Goal: Task Accomplishment & Management: Use online tool/utility

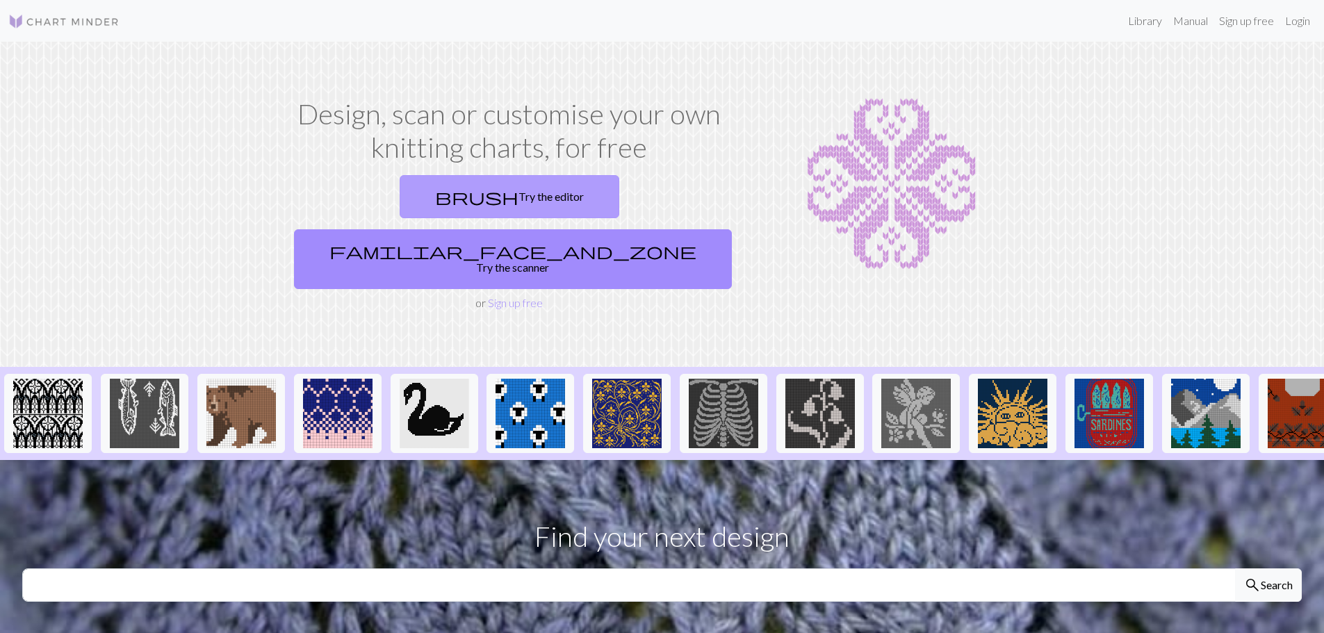
click at [437, 189] on link "brush Try the editor" at bounding box center [510, 196] width 220 height 43
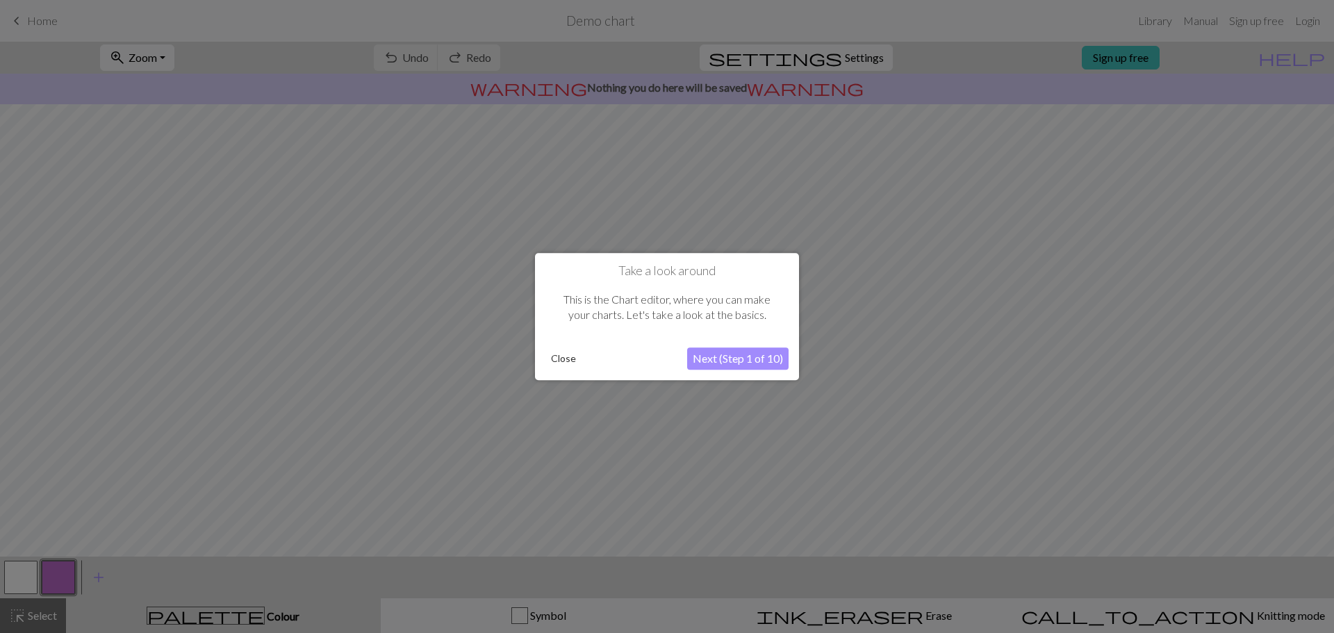
click at [694, 363] on button "Next (Step 1 of 10)" at bounding box center [737, 358] width 101 height 22
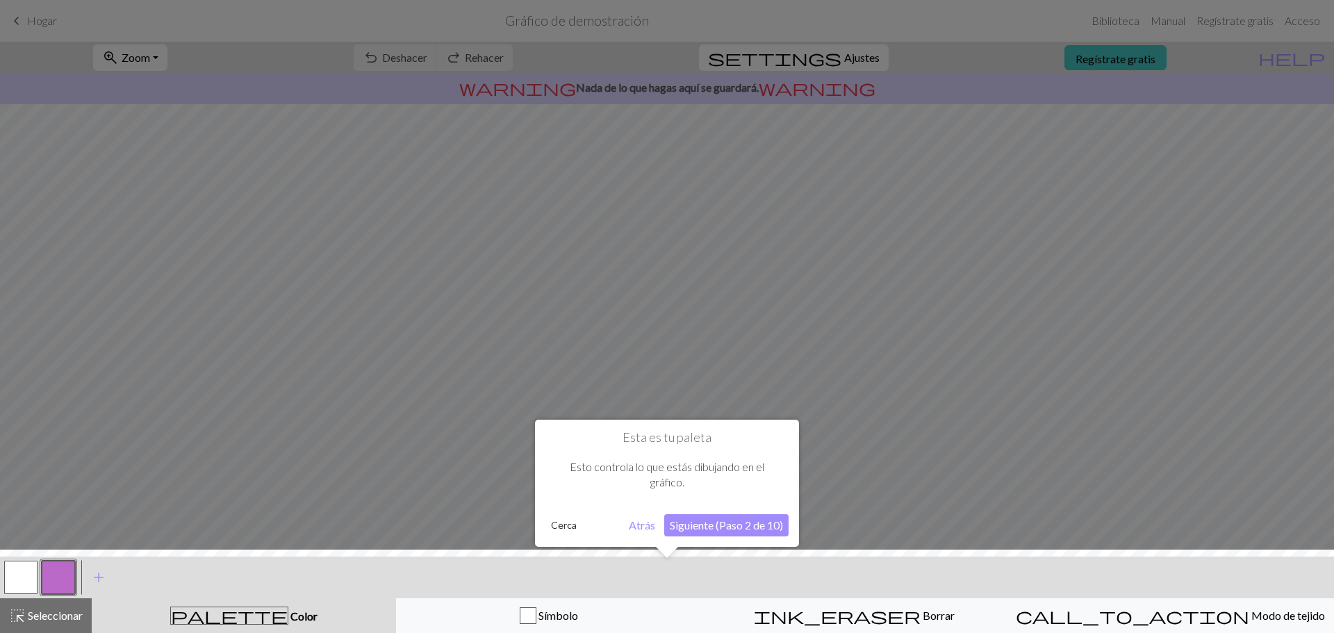
click at [1040, 421] on div at bounding box center [667, 316] width 1334 height 633
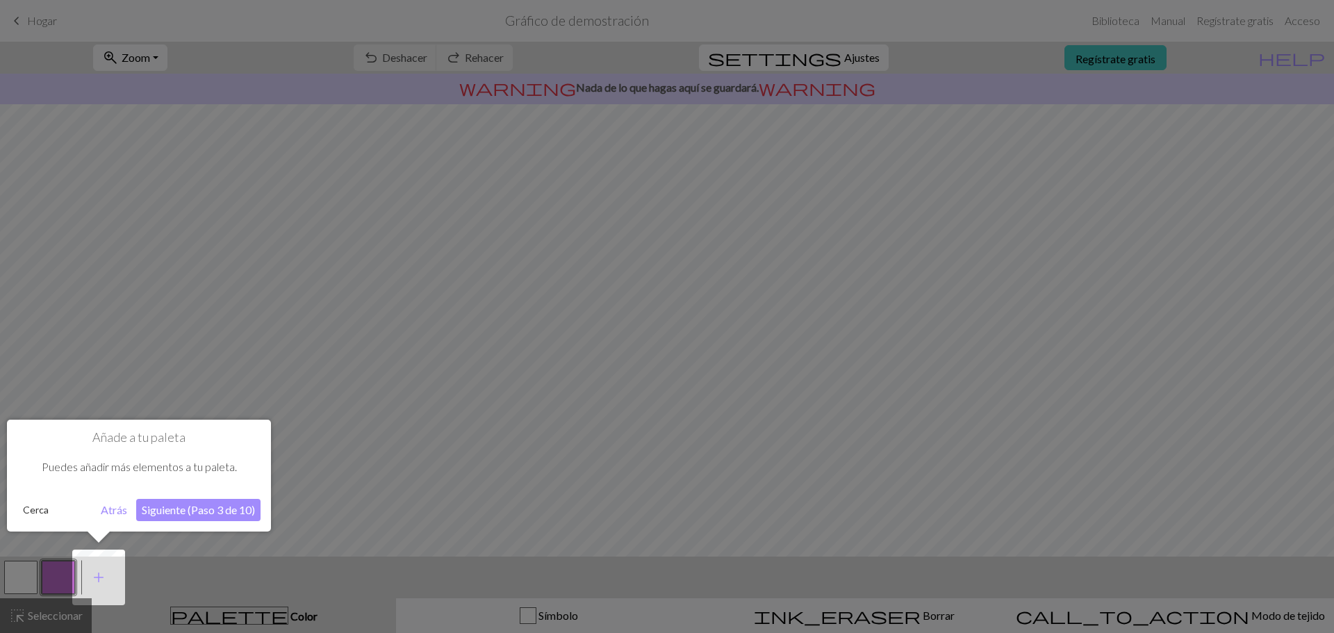
click at [260, 507] on button "Siguiente (Paso 3 de 10)" at bounding box center [198, 510] width 124 height 22
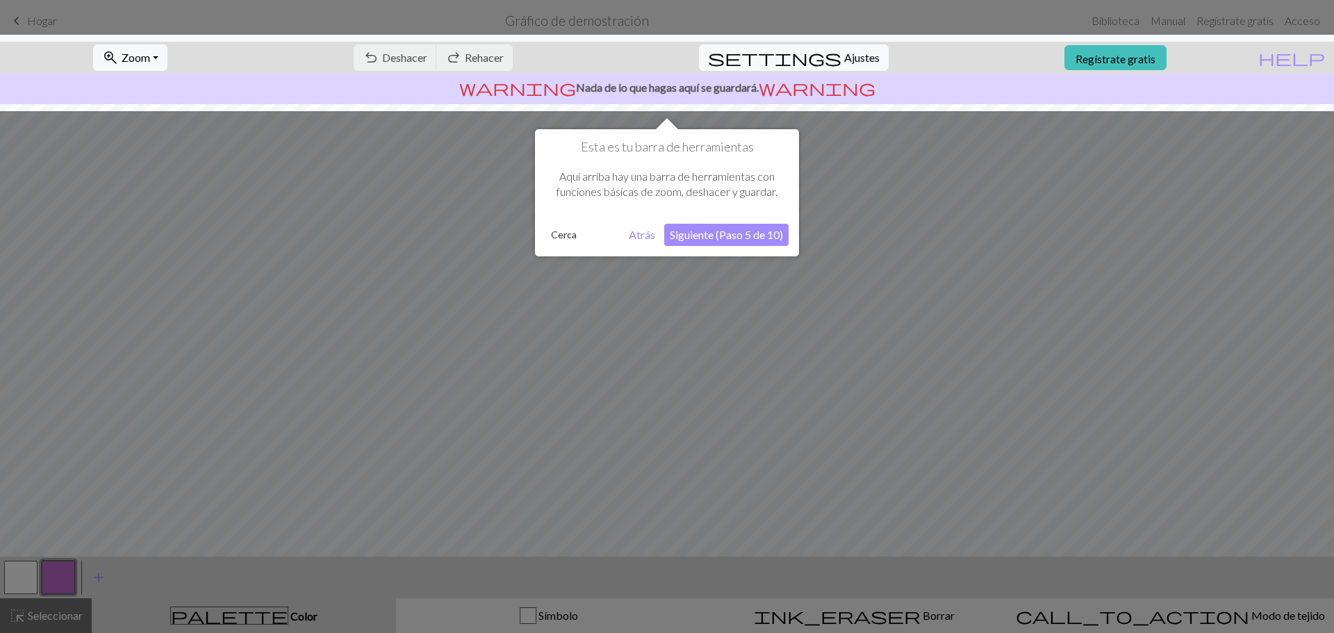
click at [712, 240] on font "Siguiente (Paso 5 de 10)" at bounding box center [726, 234] width 113 height 13
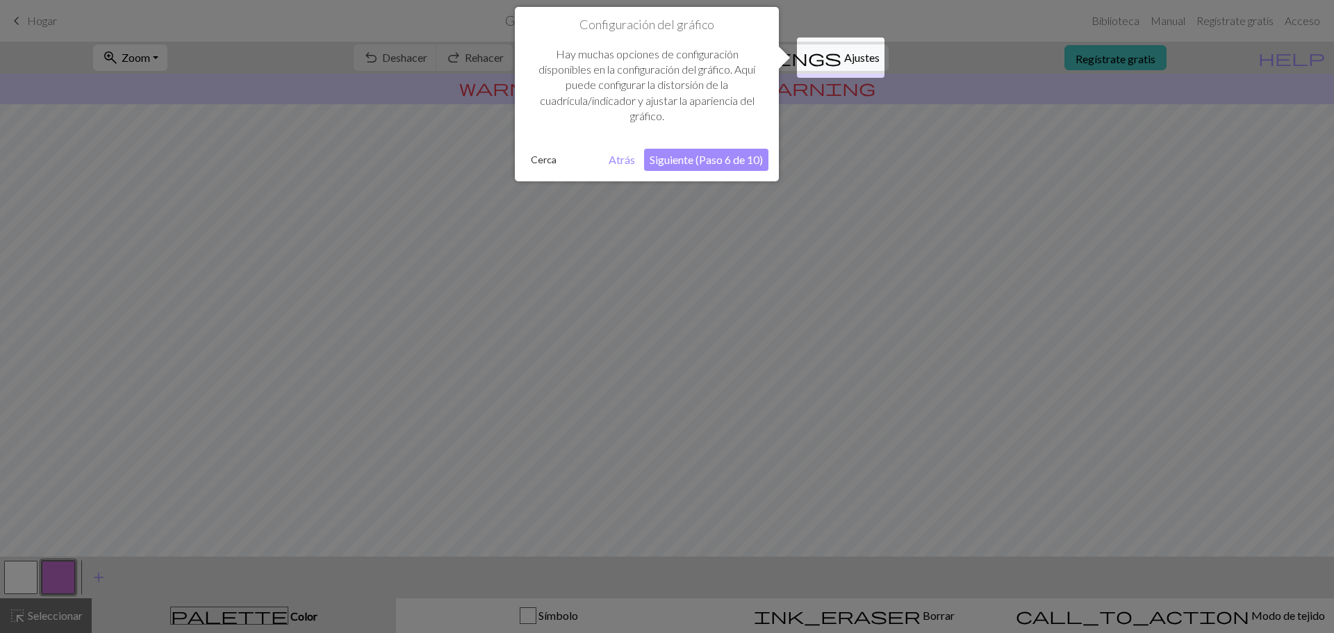
click at [710, 158] on font "Siguiente (Paso 6 de 10)" at bounding box center [706, 159] width 113 height 13
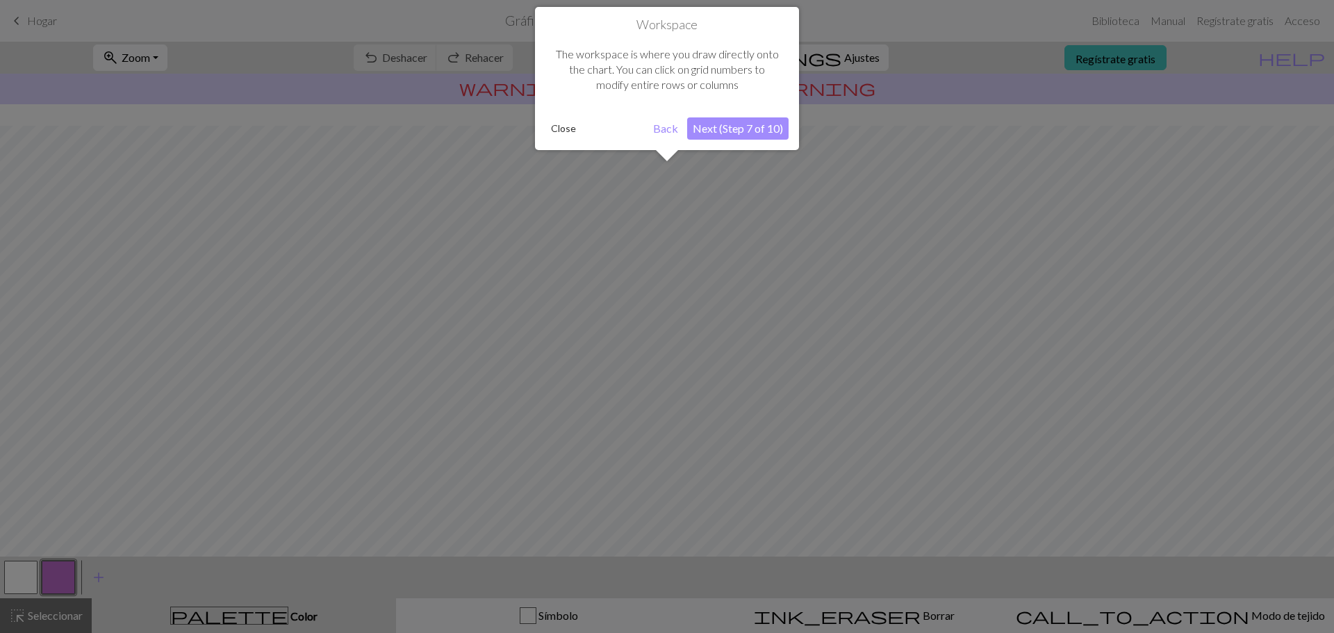
scroll to position [65, 0]
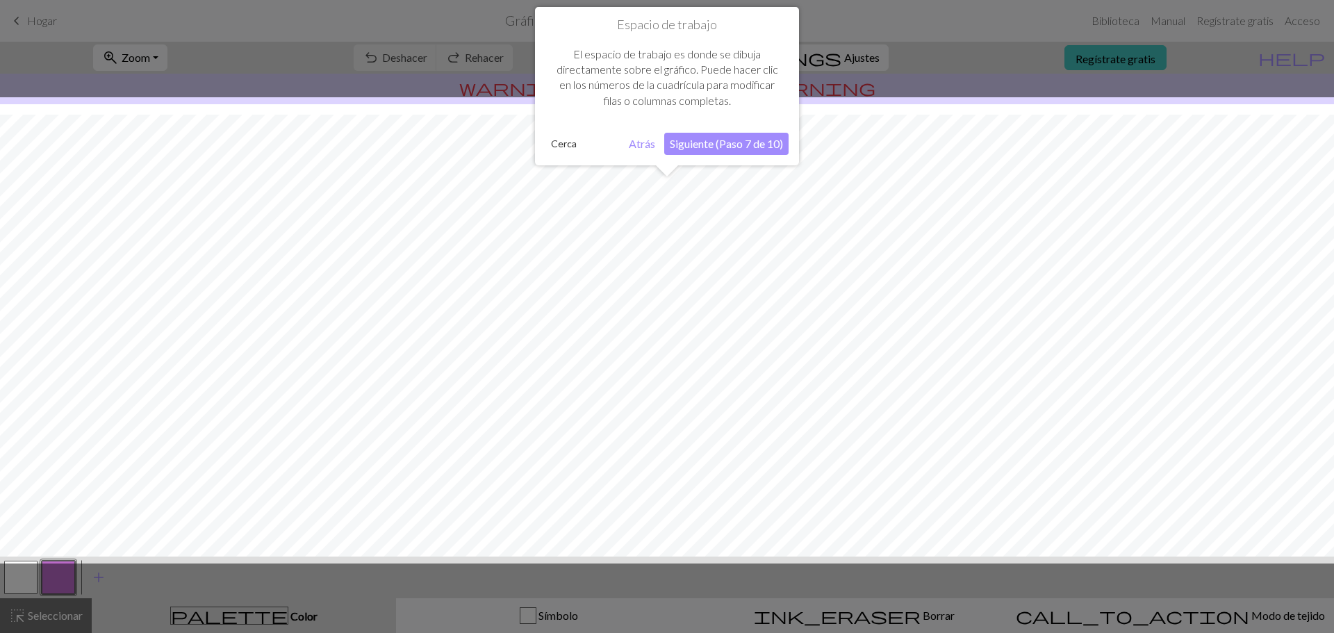
click at [711, 149] on font "Siguiente (Paso 7 de 10)" at bounding box center [726, 143] width 113 height 13
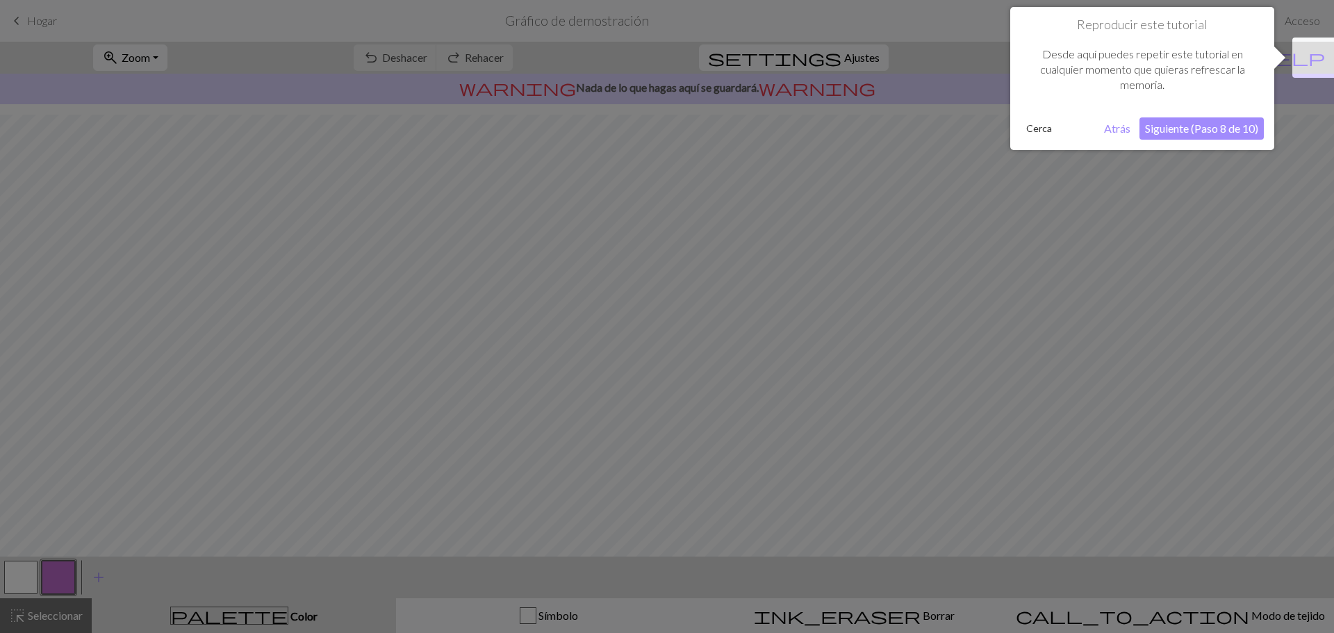
click at [1181, 130] on font "Siguiente (Paso 8 de 10)" at bounding box center [1201, 128] width 113 height 13
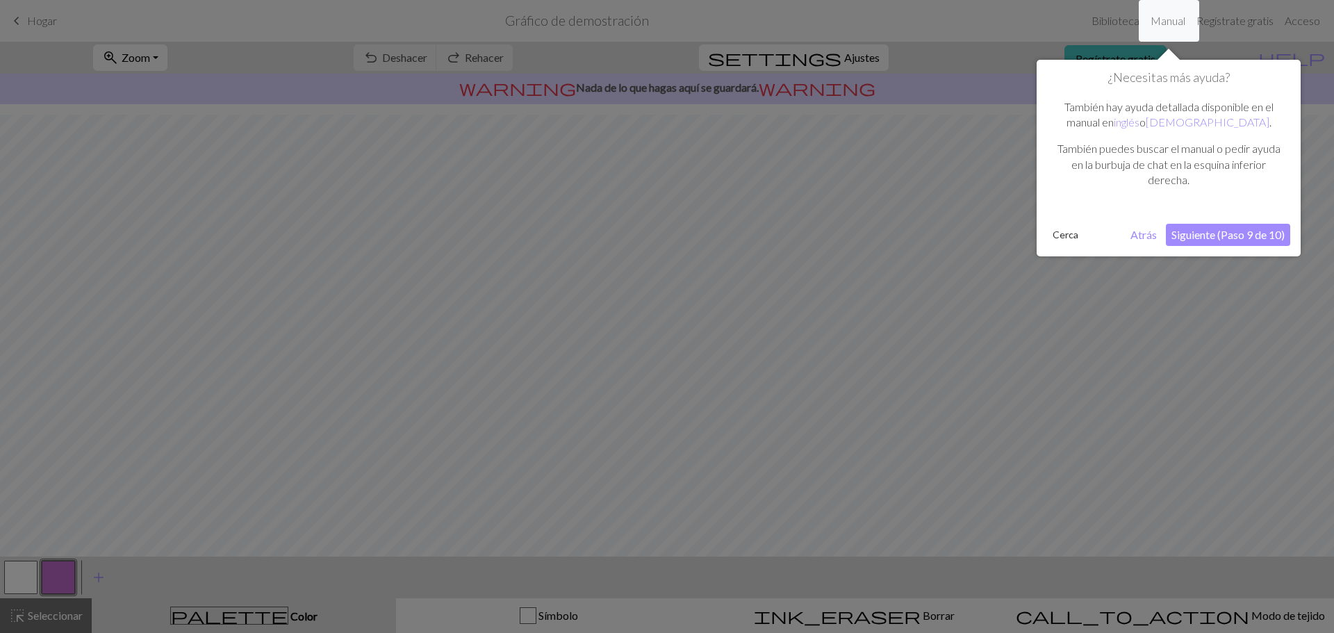
click at [1249, 234] on font "Siguiente (Paso 9 de 10)" at bounding box center [1228, 234] width 113 height 13
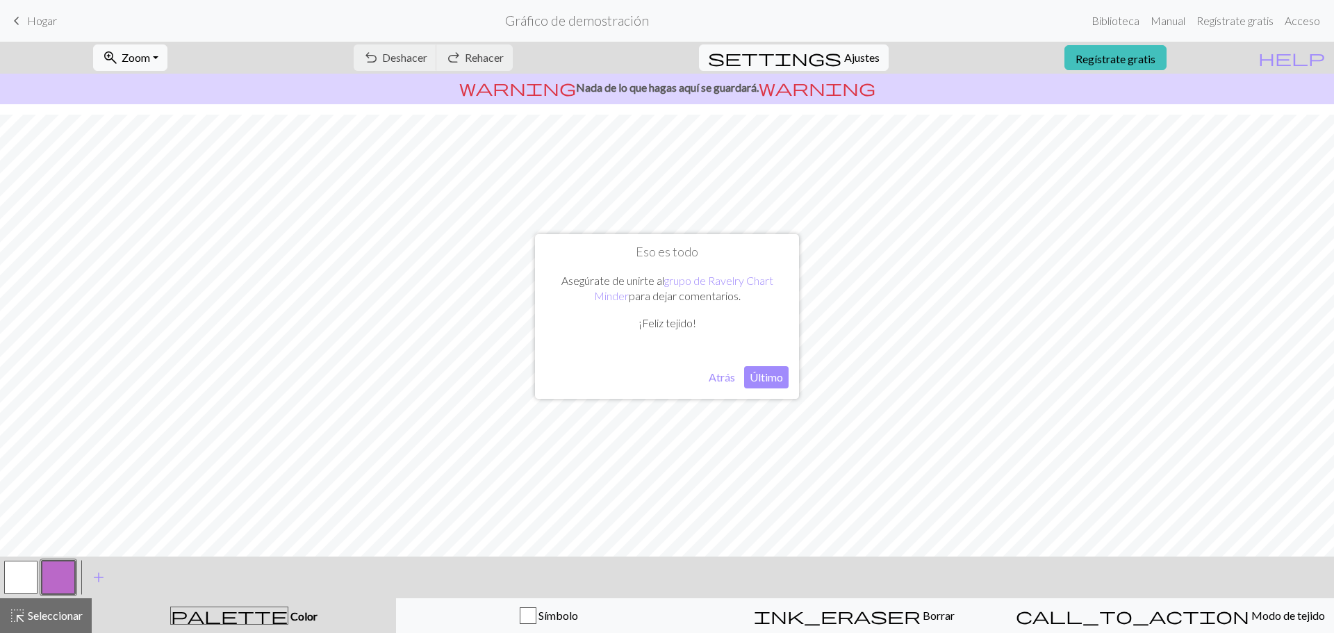
click at [774, 375] on font "Último" at bounding box center [766, 376] width 33 height 13
click at [427, 54] on font "Deshacer" at bounding box center [404, 57] width 45 height 13
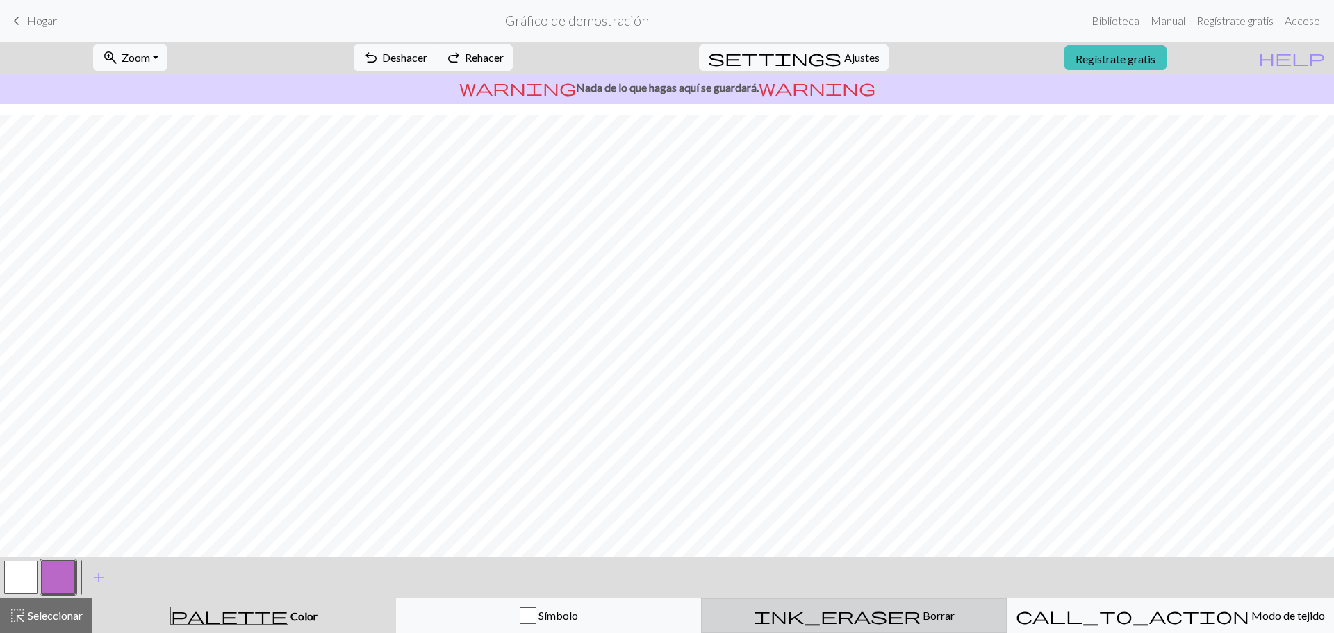
click at [848, 613] on span "ink_eraser" at bounding box center [837, 615] width 167 height 19
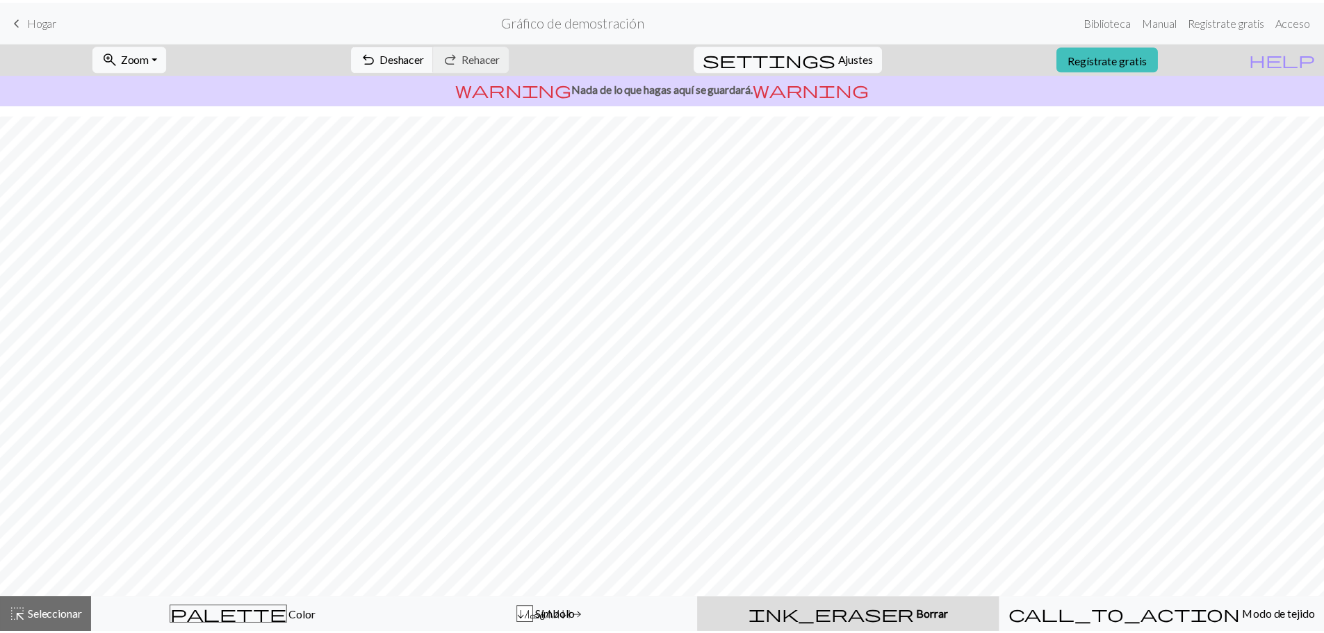
scroll to position [24, 0]
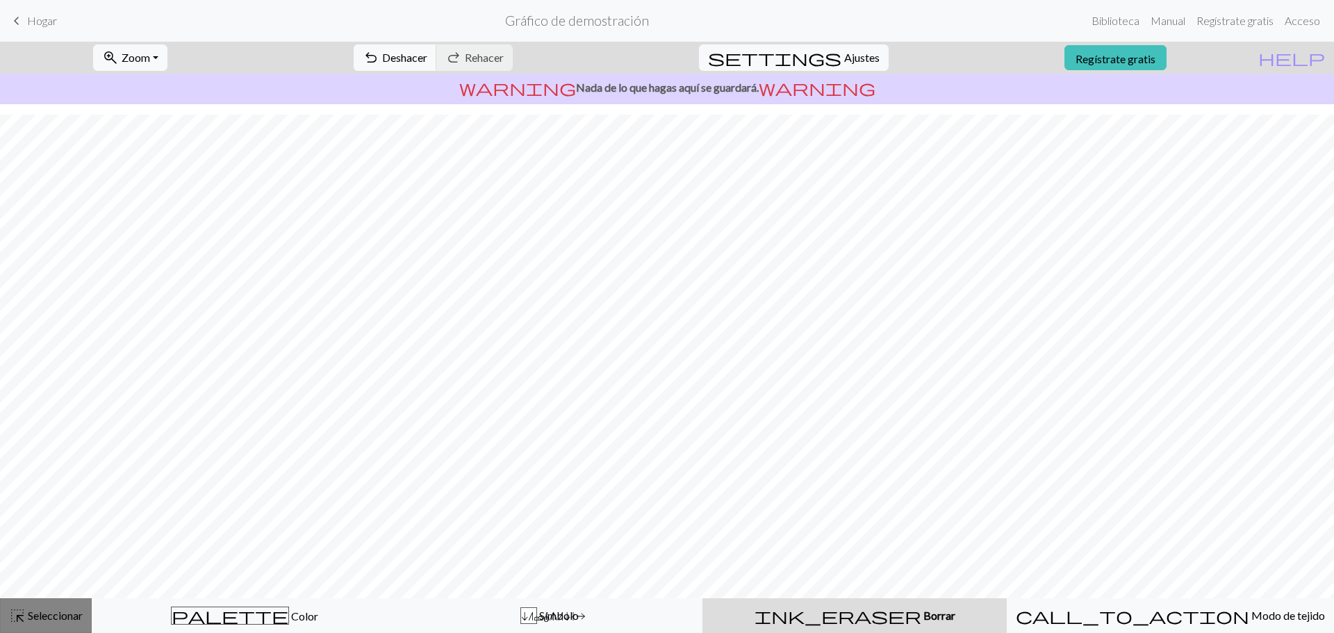
click at [33, 608] on div "highlight_alt Seleccionar Seleccionar" at bounding box center [46, 615] width 74 height 17
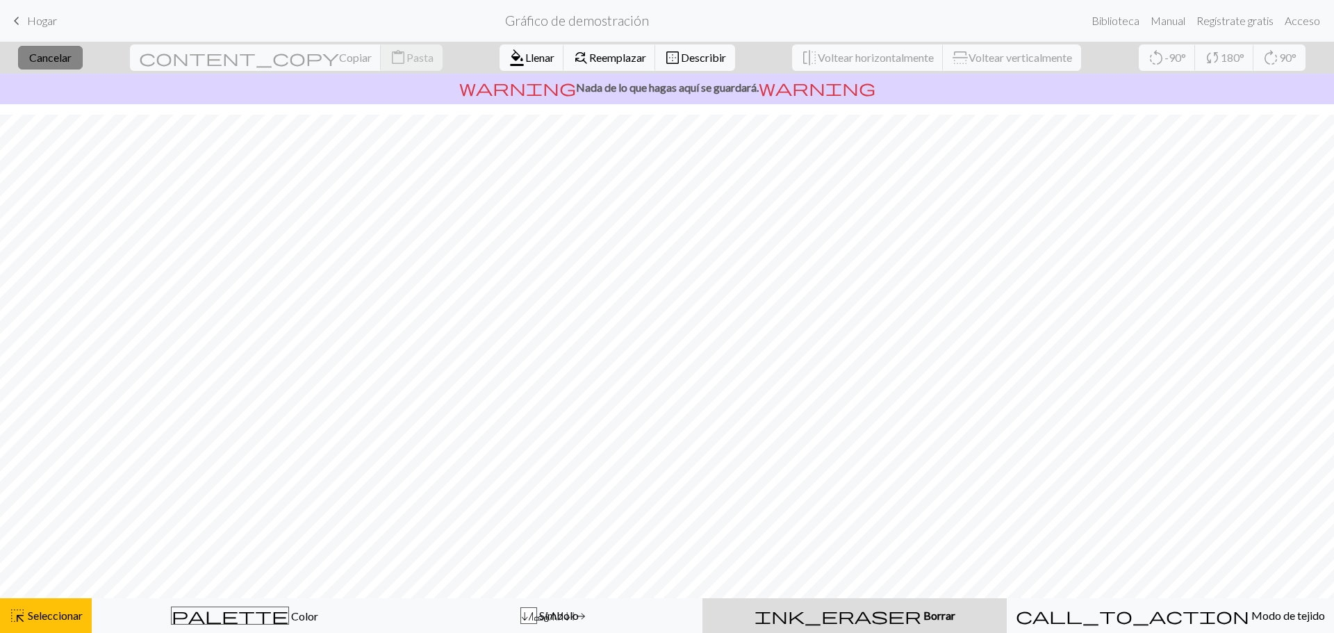
click at [67, 60] on font "Cancelar" at bounding box center [50, 57] width 42 height 13
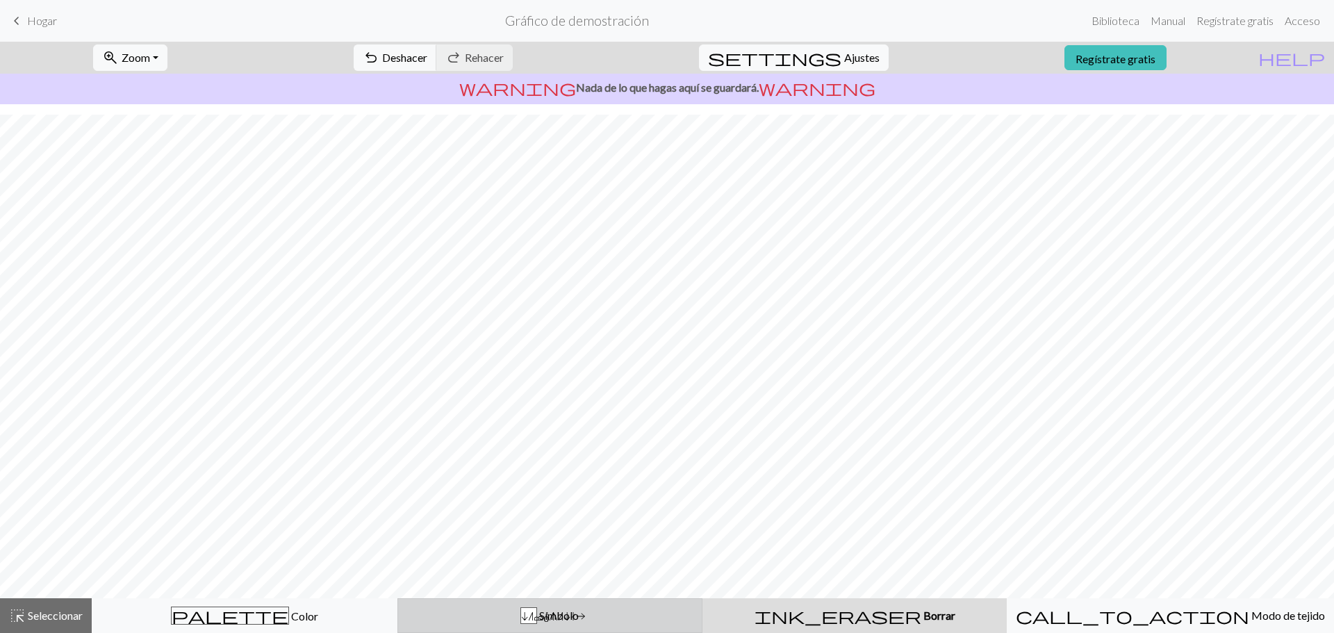
click at [557, 613] on font "Símbolo" at bounding box center [559, 615] width 40 height 13
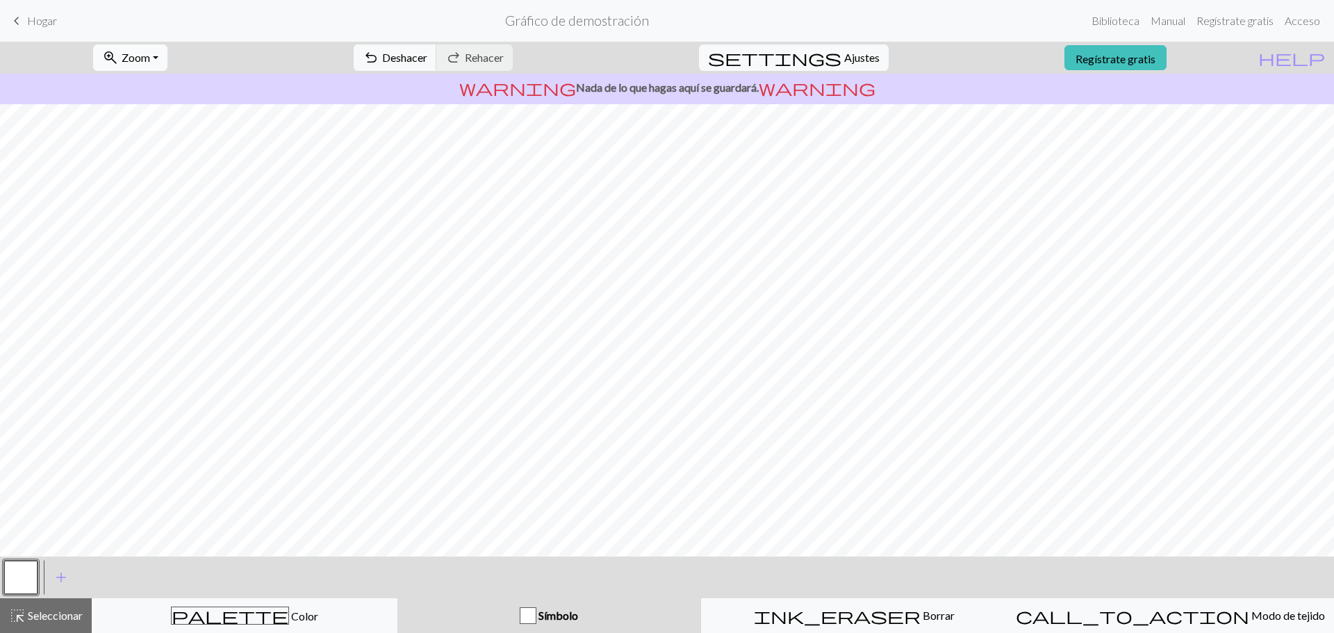
click at [149, 56] on font "Zoom" at bounding box center [136, 57] width 28 height 13
click at [29, 22] on font "Hogar" at bounding box center [42, 20] width 30 height 13
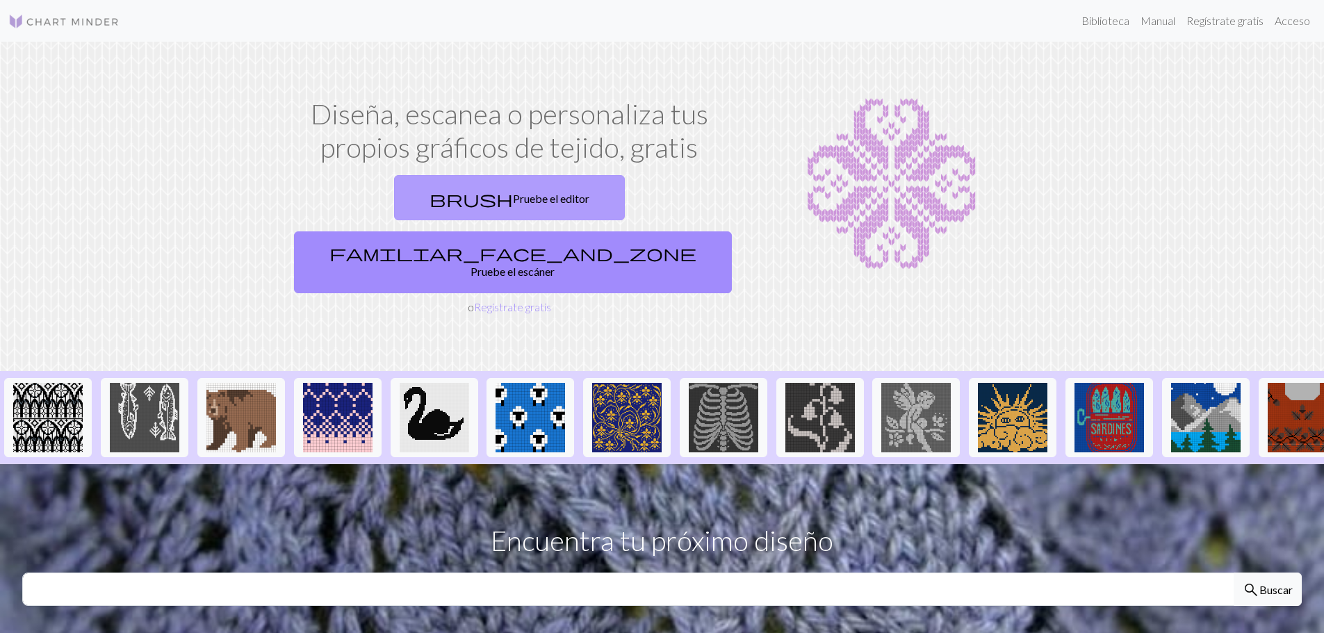
click at [513, 200] on font "Pruebe el editor" at bounding box center [551, 198] width 76 height 13
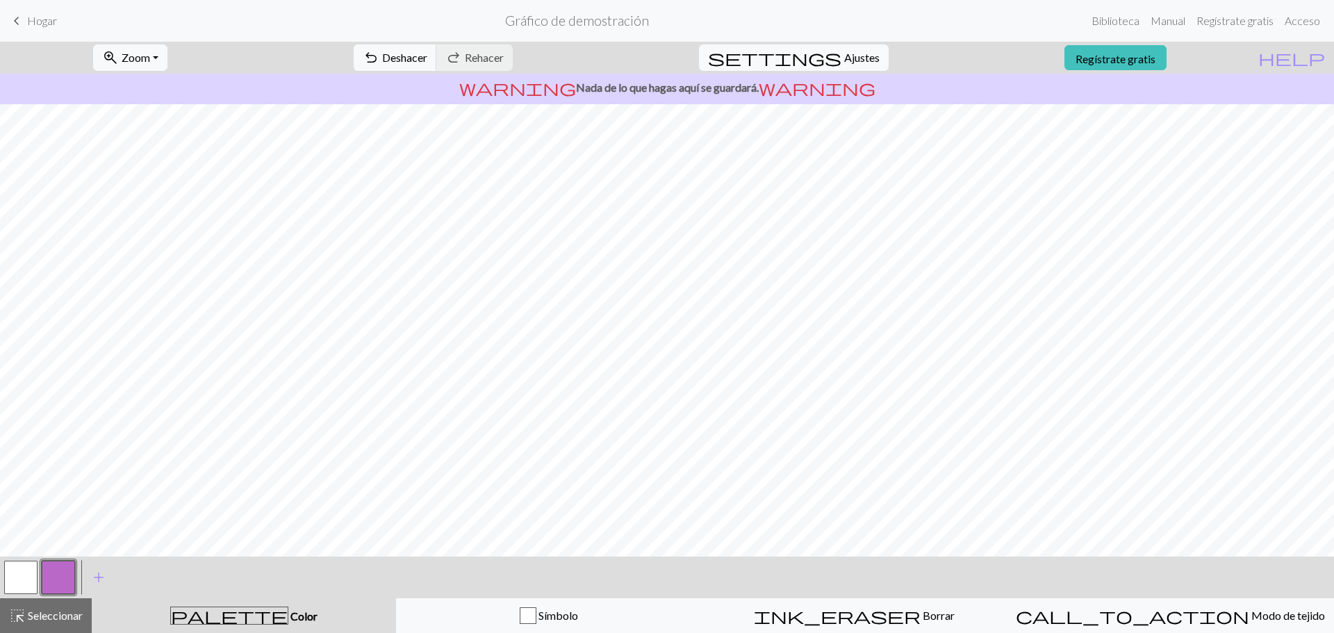
click at [523, 59] on div "undo Deshacer Deshacer redo Rehacer Rehacer" at bounding box center [433, 58] width 180 height 32
click at [427, 59] on font "Deshacer" at bounding box center [404, 57] width 45 height 13
click at [582, 23] on font "Gráfico de demostración" at bounding box center [577, 21] width 144 height 16
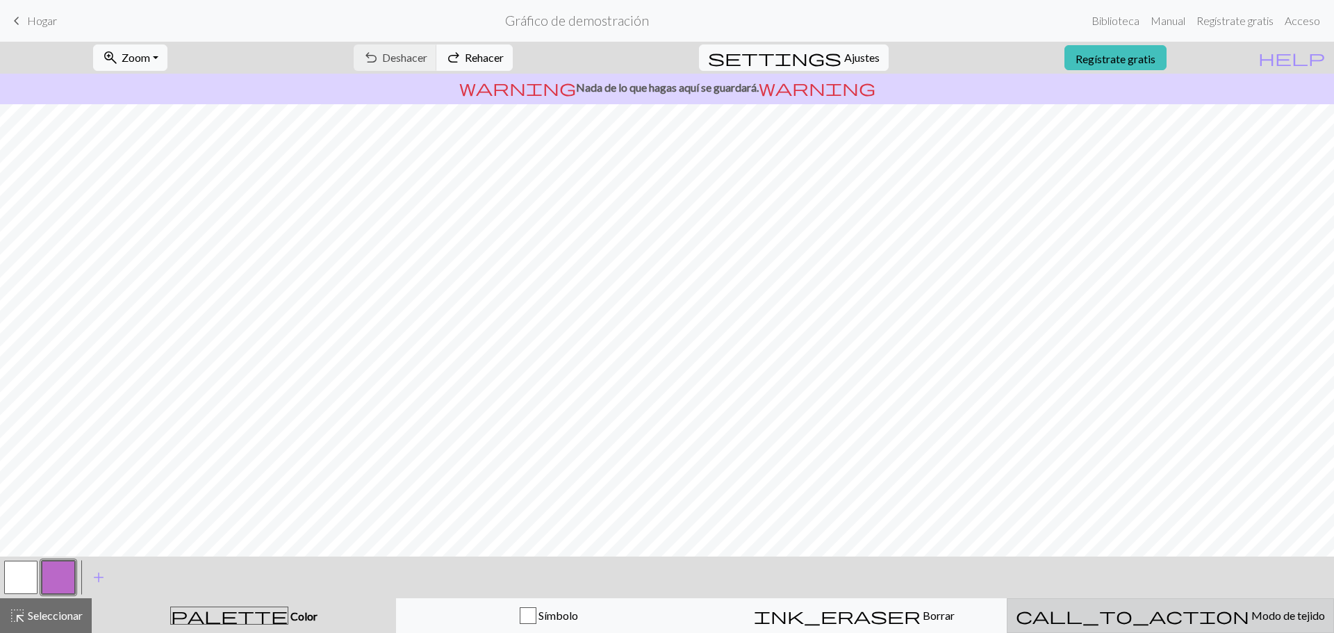
click at [1143, 618] on span "call_to_action" at bounding box center [1132, 615] width 233 height 19
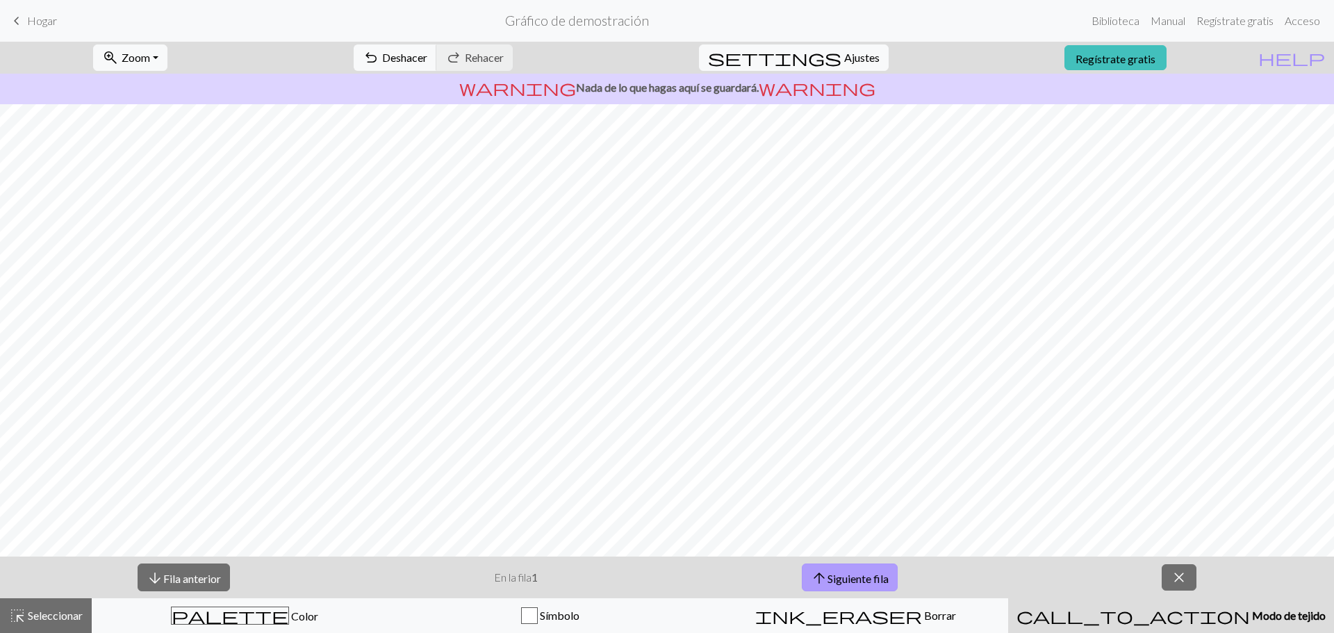
click at [883, 574] on font "Siguiente fila" at bounding box center [858, 577] width 61 height 13
click at [883, 575] on font "Siguiente fila" at bounding box center [858, 577] width 61 height 13
click at [875, 576] on font "Siguiente fila" at bounding box center [858, 577] width 61 height 13
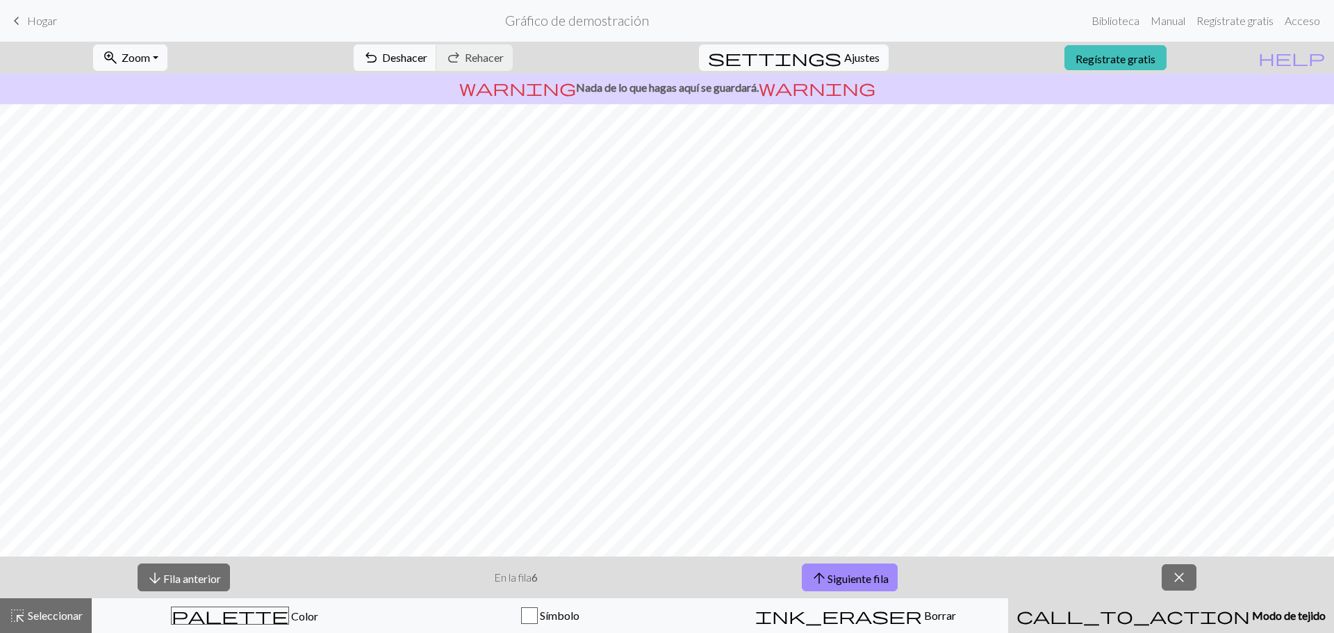
click at [522, 576] on font "En la fila" at bounding box center [513, 577] width 38 height 13
click at [182, 568] on button "arrow_downward Fila anterior" at bounding box center [184, 578] width 92 height 28
drag, startPoint x: 183, startPoint y: 568, endPoint x: 625, endPoint y: 555, distance: 442.2
click at [188, 568] on button "arrow_downward Fila anterior" at bounding box center [184, 578] width 92 height 28
click at [1175, 573] on span "close" at bounding box center [1179, 577] width 17 height 19
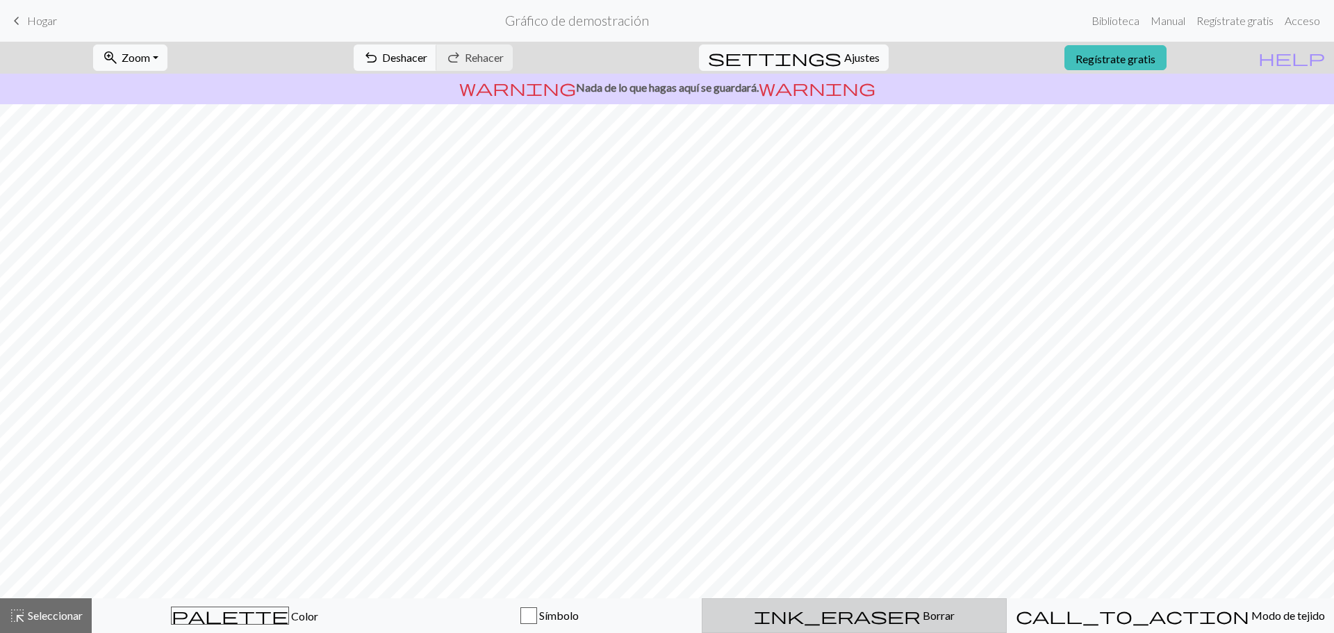
click at [923, 613] on font "Borrar" at bounding box center [939, 615] width 32 height 13
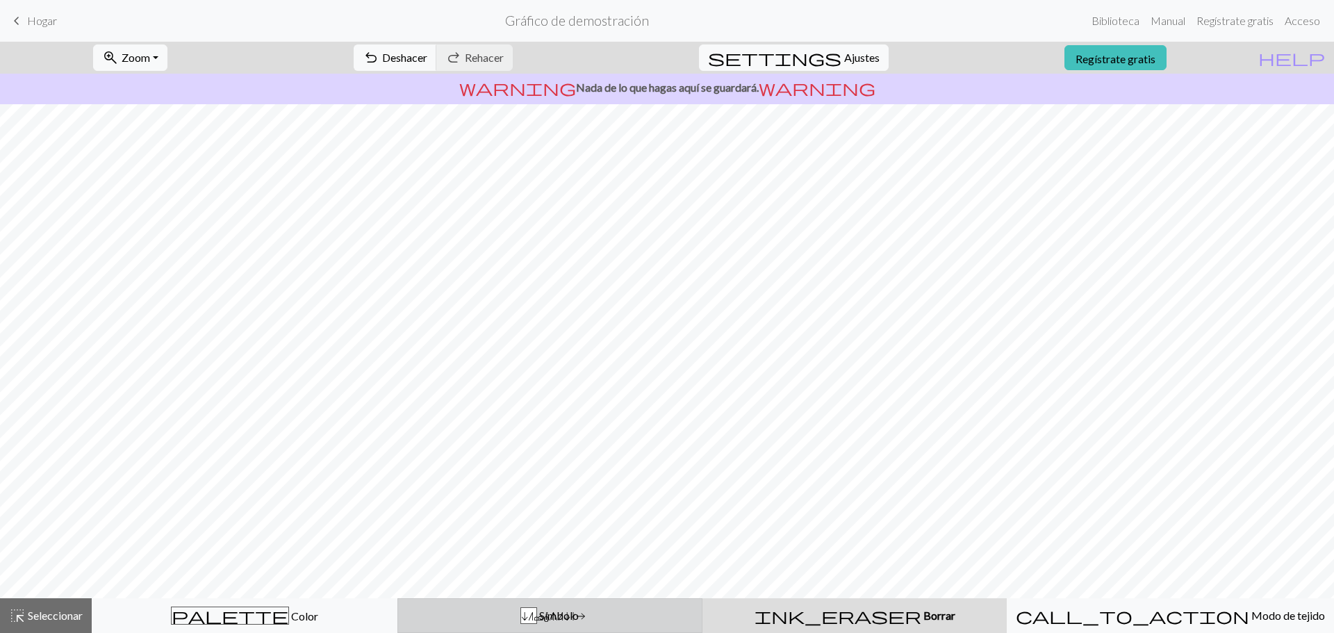
click at [561, 620] on font "Símbolo" at bounding box center [559, 615] width 40 height 13
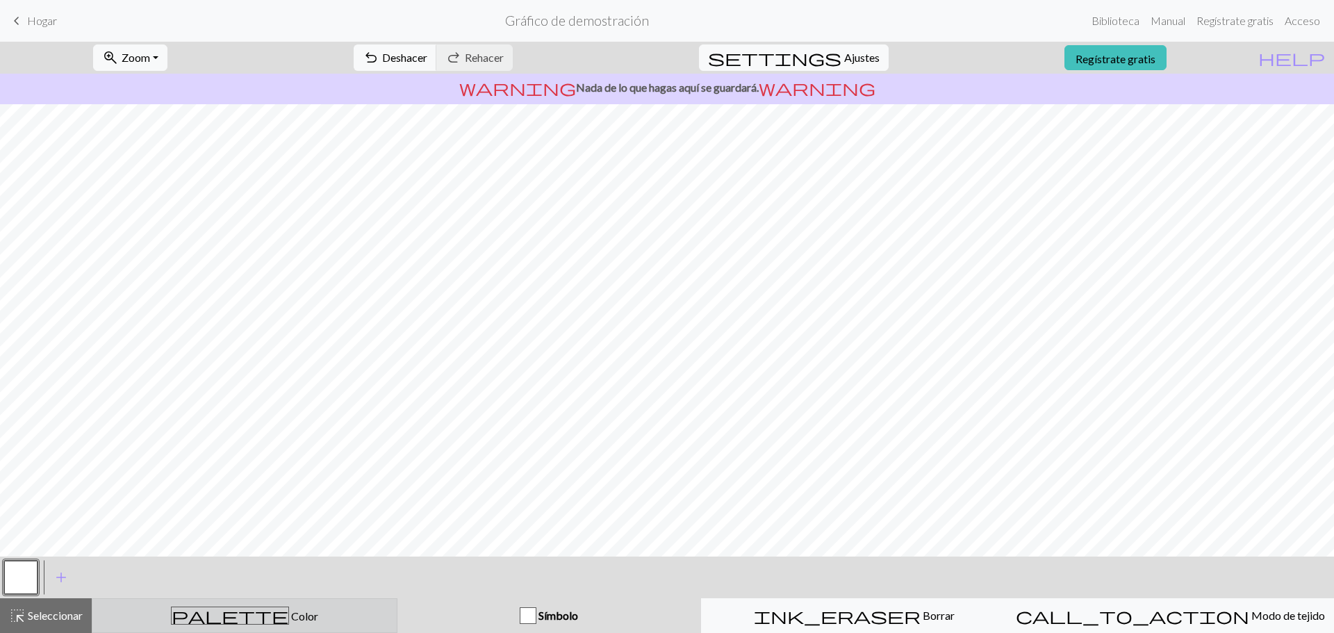
click at [294, 614] on div "palette Color Color" at bounding box center [245, 616] width 288 height 18
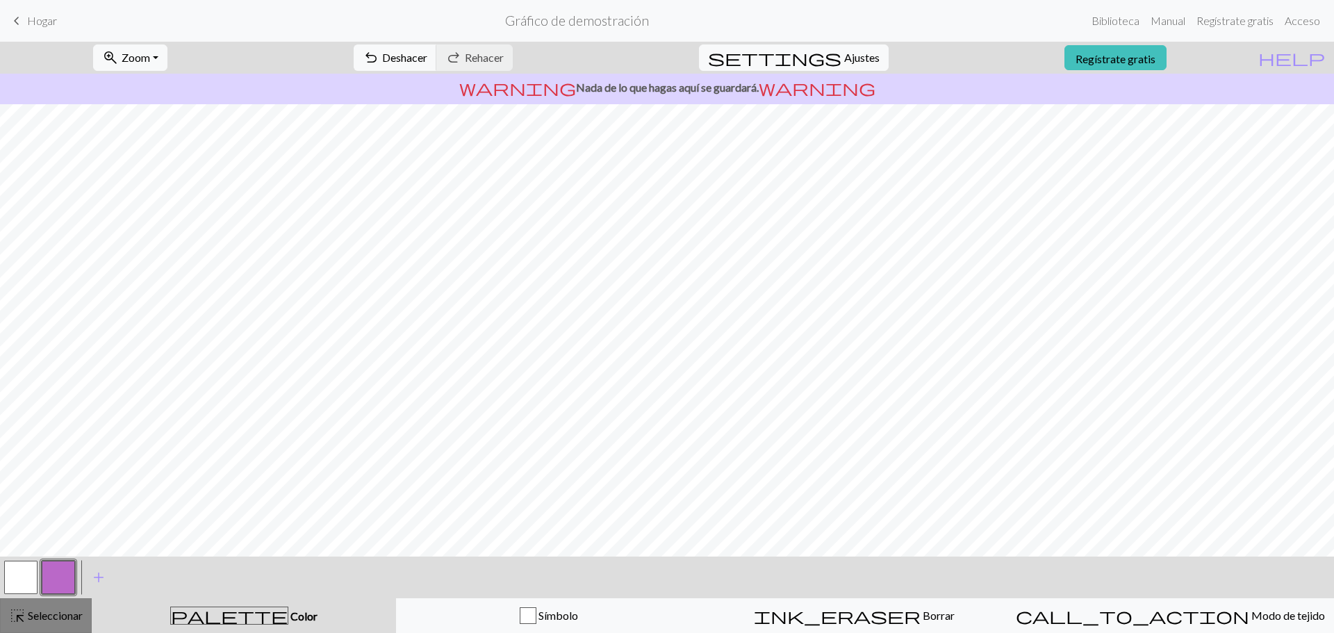
click at [36, 612] on font "Seleccionar" at bounding box center [55, 615] width 55 height 13
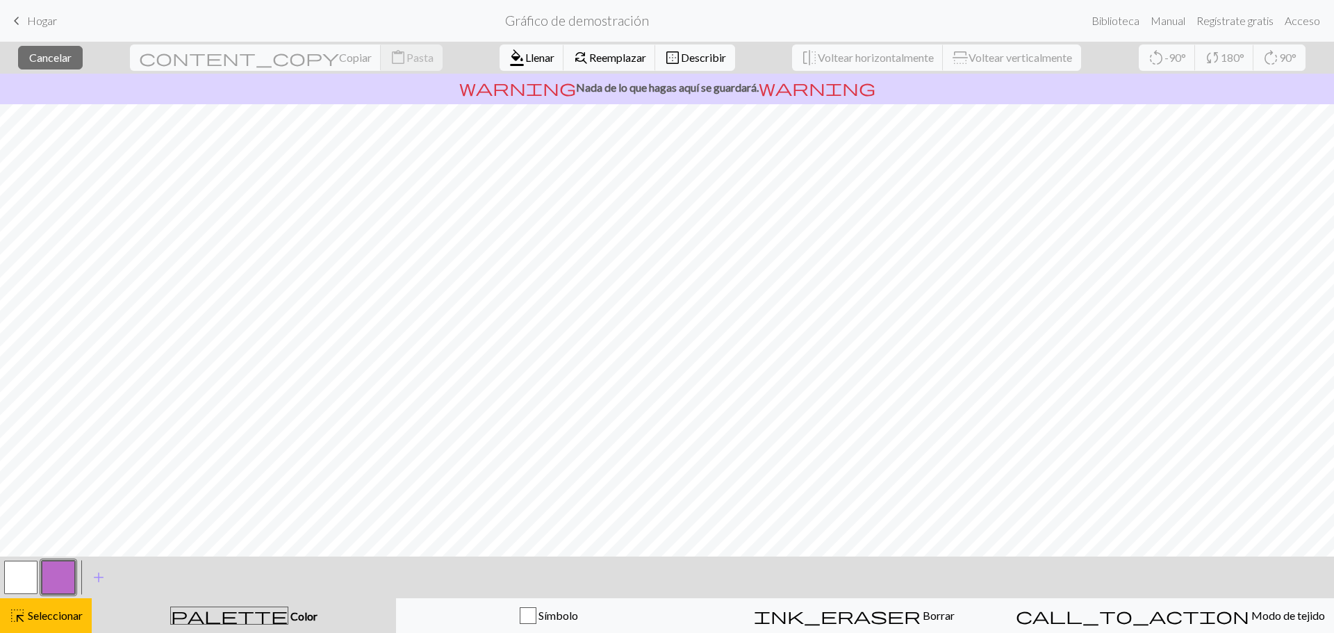
click at [29, 573] on button "button" at bounding box center [20, 577] width 33 height 33
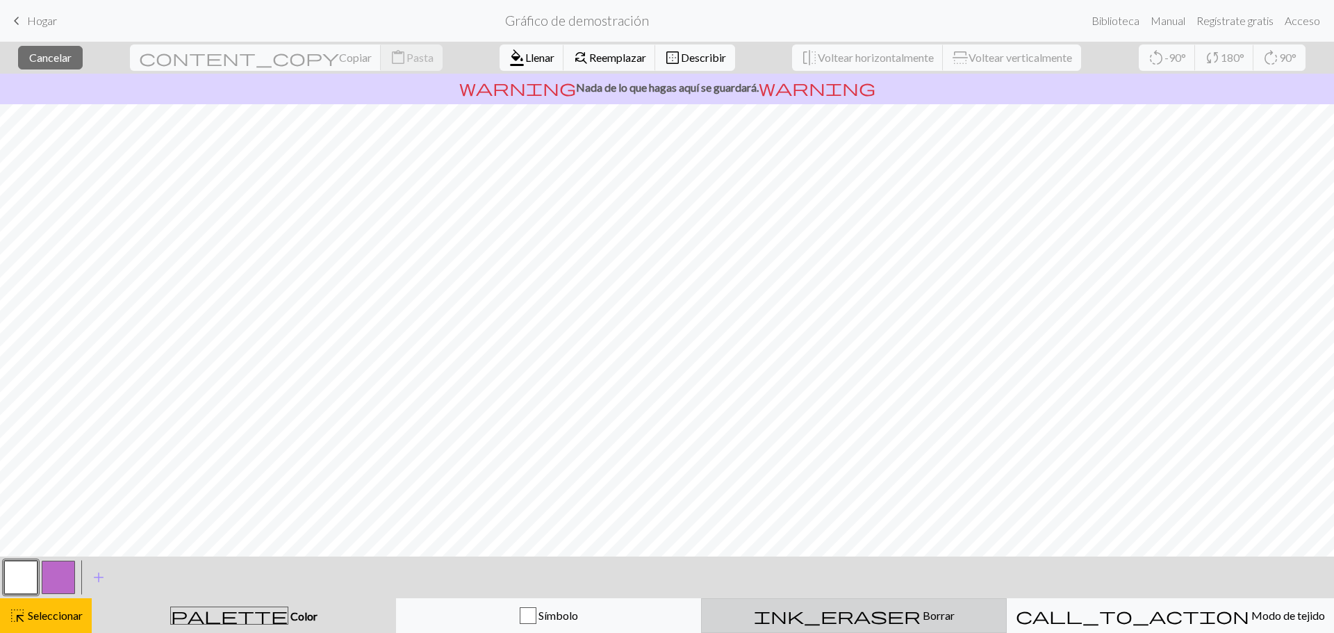
click at [923, 614] on font "Borrar" at bounding box center [939, 615] width 32 height 13
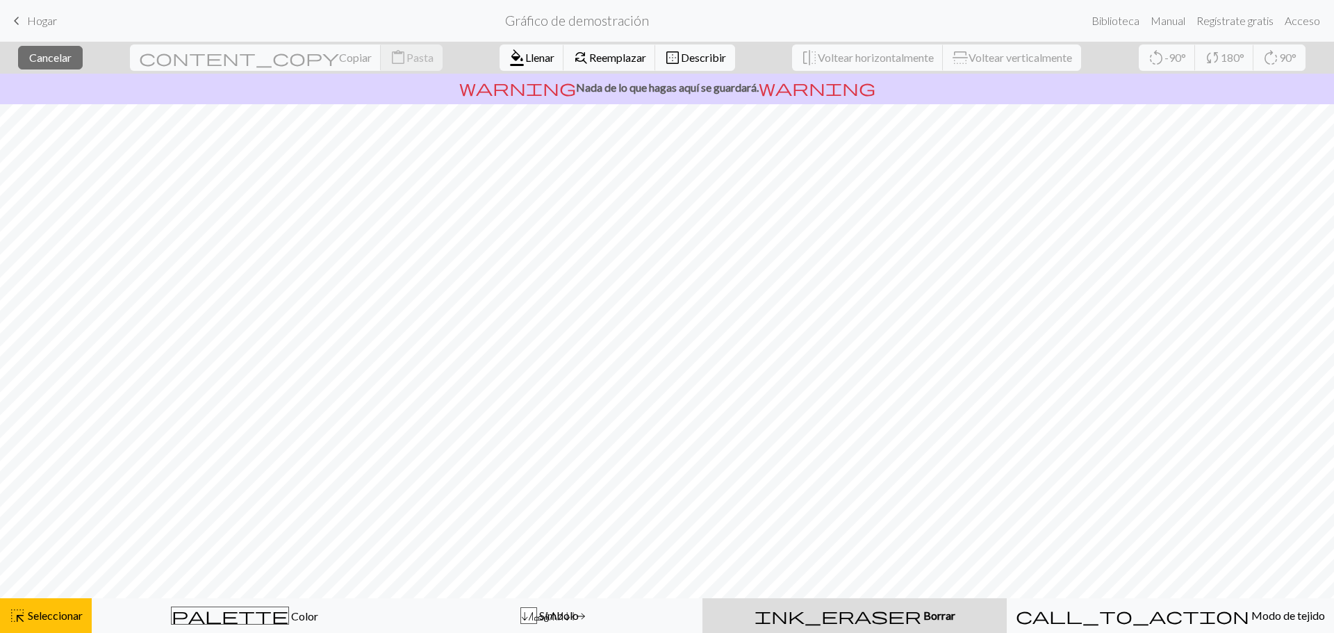
click at [924, 614] on font "Borrar" at bounding box center [940, 615] width 32 height 13
click at [63, 614] on font "Seleccionar" at bounding box center [55, 615] width 55 height 13
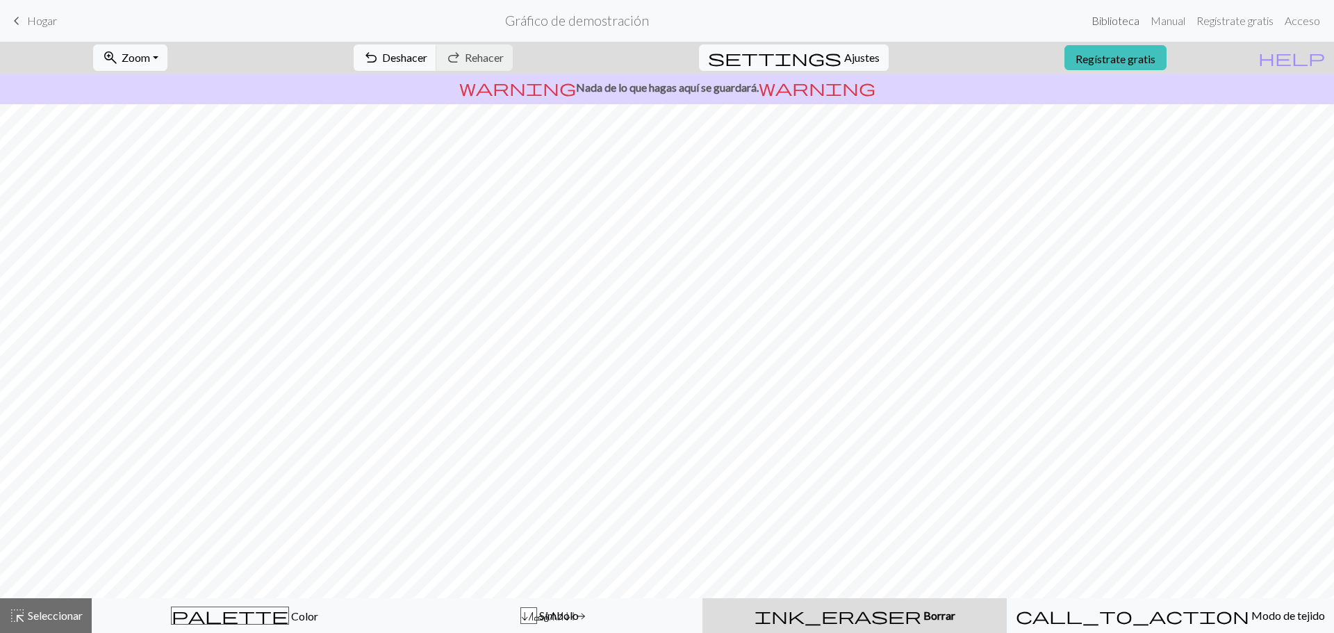
click at [1109, 20] on font "Biblioteca" at bounding box center [1116, 20] width 48 height 13
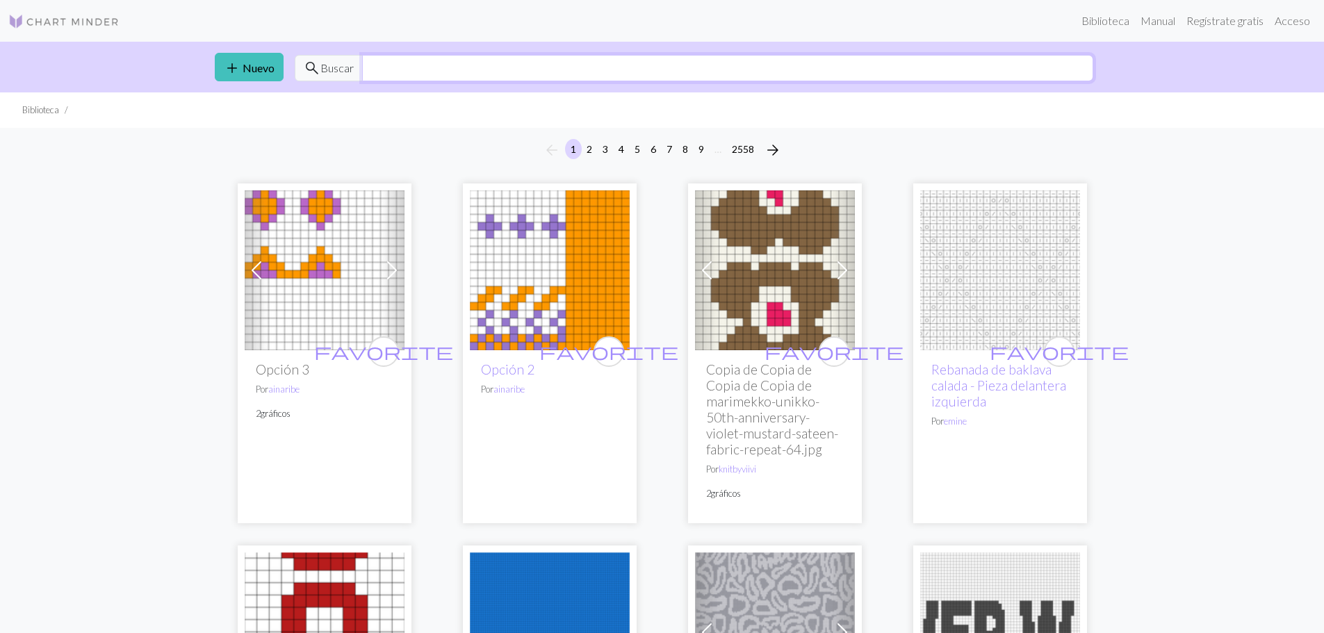
click at [769, 60] on input "text" at bounding box center [727, 68] width 731 height 26
type input "casas"
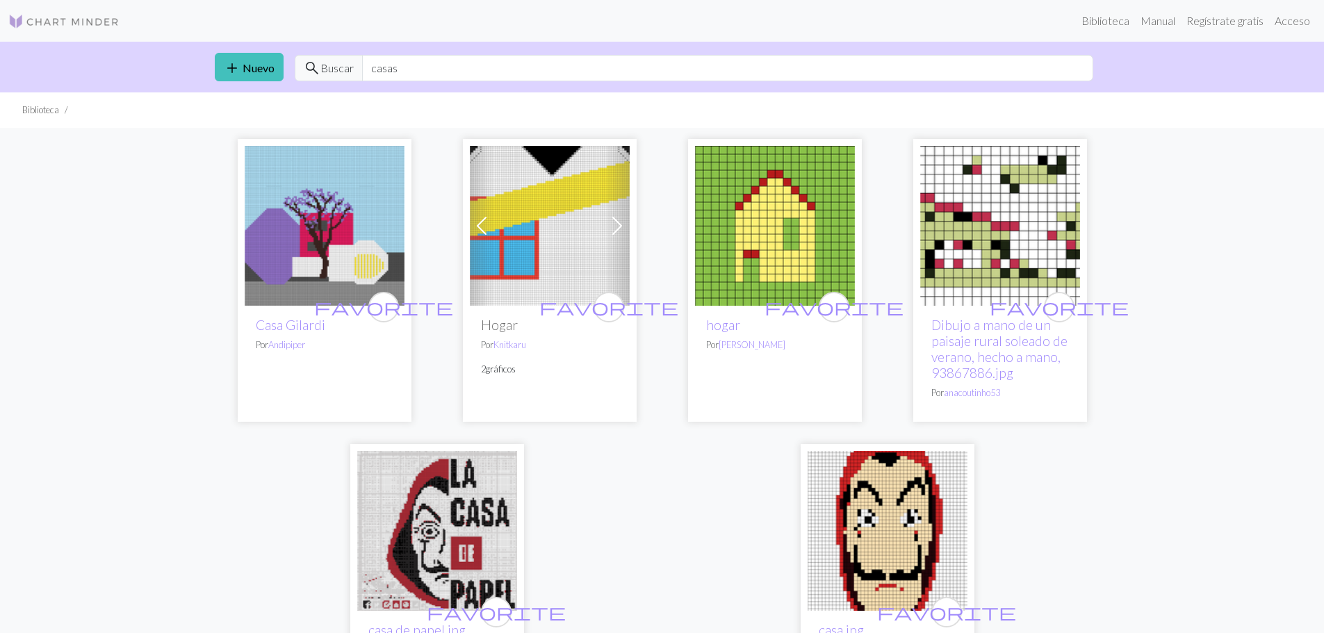
click at [835, 195] on img at bounding box center [775, 226] width 160 height 160
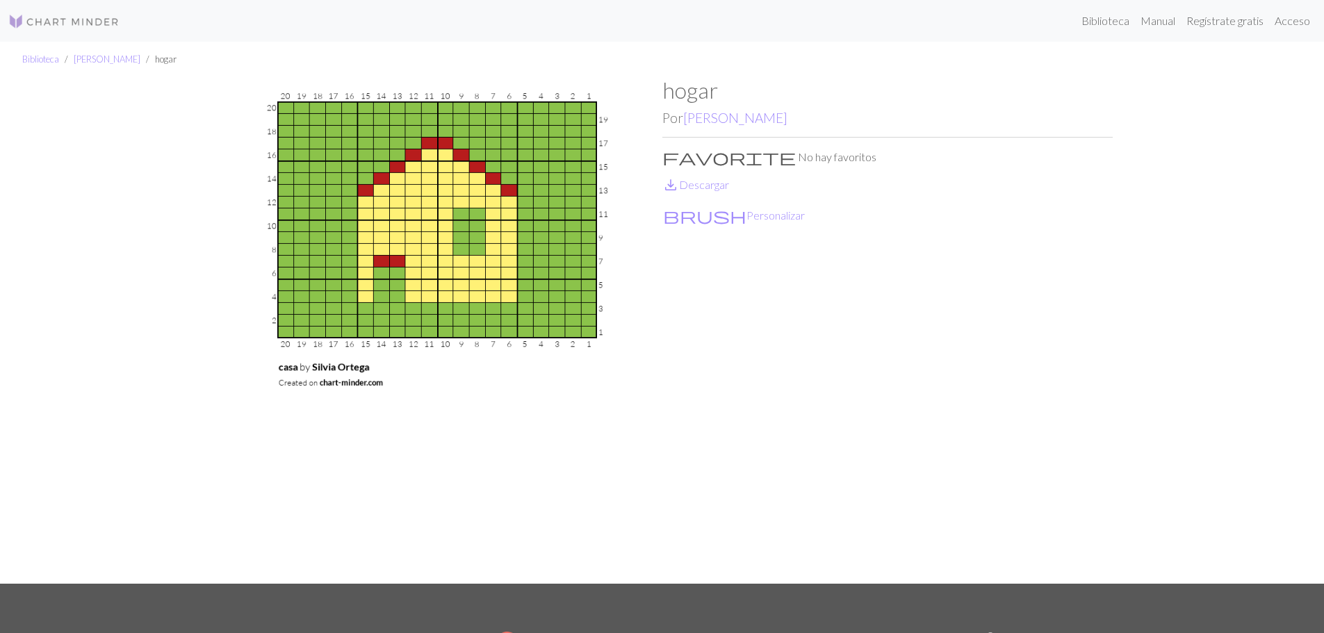
click at [740, 217] on p "brush Personalizar" at bounding box center [887, 214] width 450 height 20
click at [746, 216] on font "Personalizar" at bounding box center [775, 214] width 58 height 13
